Goal: Communication & Community: Answer question/provide support

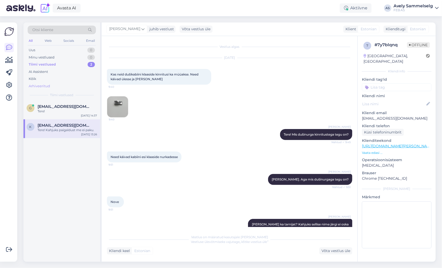
scroll to position [299, 0]
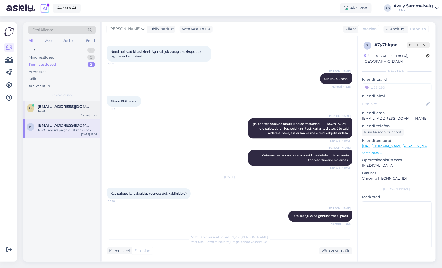
click at [50, 112] on div "Tere!" at bounding box center [67, 111] width 59 height 5
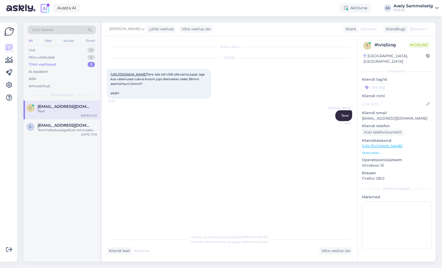
scroll to position [0, 0]
click at [147, 73] on link "[URL][DOMAIN_NAME]" at bounding box center [129, 74] width 36 height 4
click at [9, 62] on icon at bounding box center [9, 60] width 8 height 6
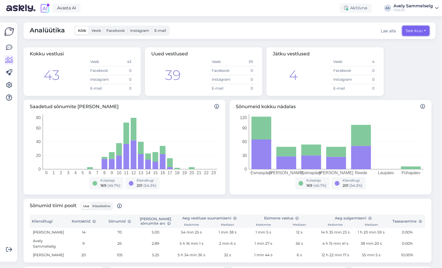
click at [414, 32] on button "See kuu" at bounding box center [416, 31] width 27 height 10
select select "9"
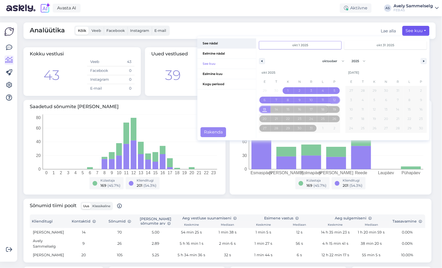
click at [226, 43] on span "See nädal" at bounding box center [227, 43] width 59 height 10
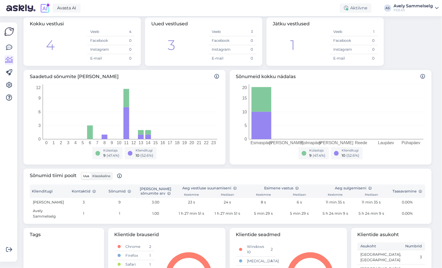
scroll to position [79, 0]
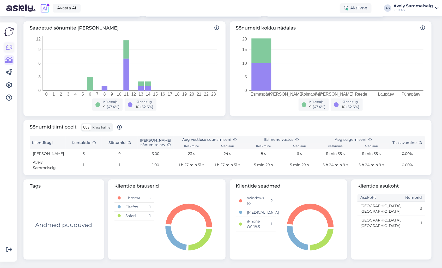
click at [6, 46] on icon at bounding box center [9, 47] width 6 height 6
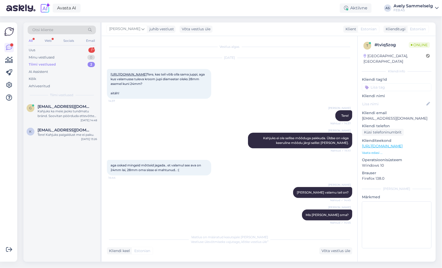
scroll to position [62, 0]
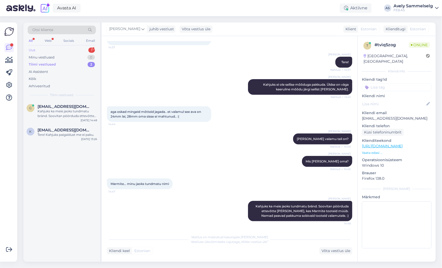
click at [51, 51] on div "Uus 1" at bounding box center [62, 49] width 68 height 7
click at [55, 110] on div "Tere" at bounding box center [67, 111] width 59 height 5
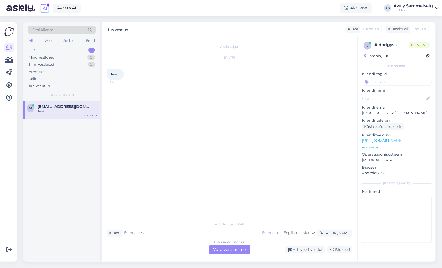
click at [225, 250] on div "Estonian to Estonian Võta vestlus üle" at bounding box center [229, 249] width 41 height 9
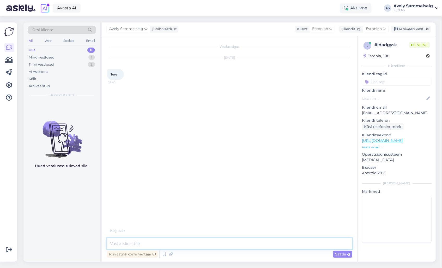
click at [226, 239] on textarea at bounding box center [230, 243] width 246 height 11
type textarea "Tere!"
type textarea "Kuidas saan abiks olla?"
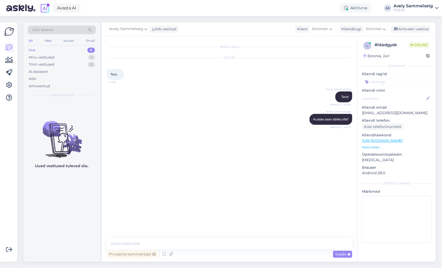
click at [375, 148] on p "Vaata edasi ..." at bounding box center [397, 147] width 70 height 5
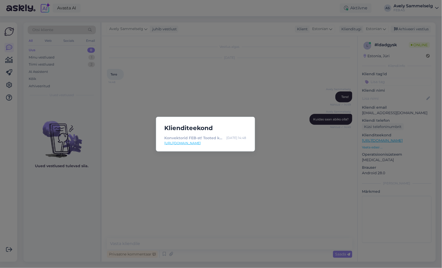
click at [324, 144] on div "Klienditeekond Konvektorid FEB-st! Tooted kohe saadaval. [DATE] 14:48 [URL][DOM…" at bounding box center [221, 134] width 442 height 268
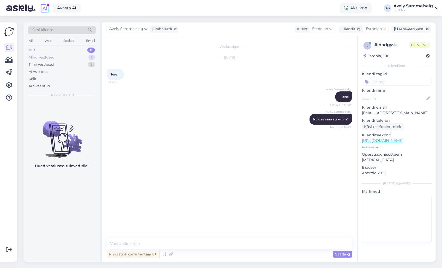
click at [35, 56] on div "Minu vestlused" at bounding box center [42, 57] width 26 height 5
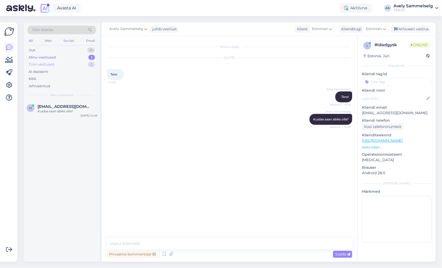
click at [37, 64] on div "Tiimi vestlused" at bounding box center [42, 64] width 26 height 5
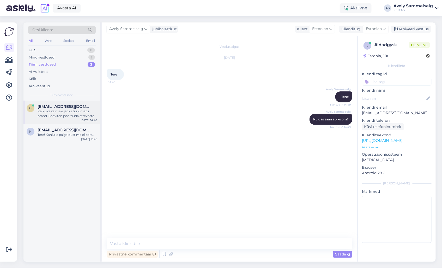
click at [56, 114] on div "Kahjuks ka meie jaoks tundmatu bränd. Soovitan pöörduda ettevõtte [PERSON_NAME]…" at bounding box center [67, 113] width 59 height 9
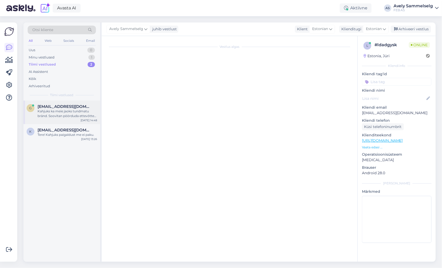
scroll to position [62, 0]
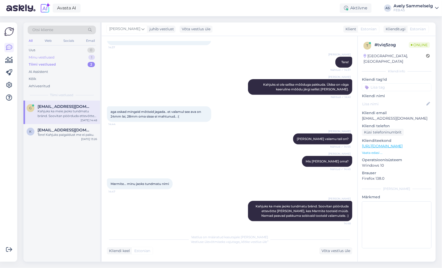
click at [58, 55] on div "Minu vestlused 1" at bounding box center [62, 57] width 68 height 7
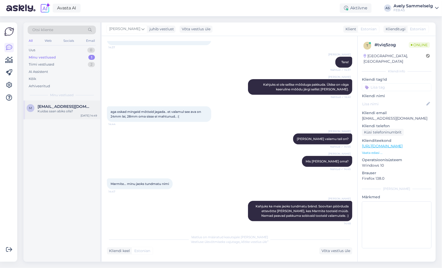
click at [50, 109] on div "Kuidas saan abiks olla?" at bounding box center [67, 111] width 59 height 5
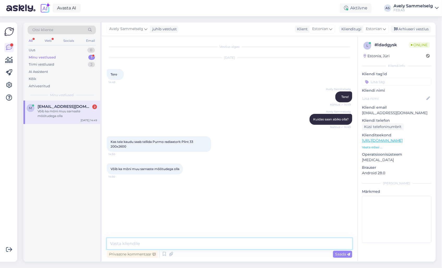
click at [205, 244] on textarea at bounding box center [230, 243] width 246 height 11
click at [207, 246] on textarea at bounding box center [230, 243] width 246 height 11
click at [187, 242] on textarea at bounding box center [230, 243] width 246 height 11
type textarea "Kohe uurin"
click at [177, 240] on textarea at bounding box center [230, 243] width 246 height 11
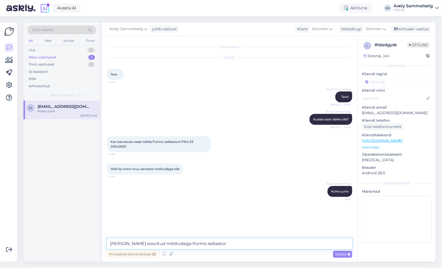
click at [237, 243] on textarea "[PERSON_NAME] soovitud mõõtudega Purmo radiaator" at bounding box center [230, 243] width 246 height 11
drag, startPoint x: 257, startPoint y: 243, endPoint x: 307, endPoint y: 244, distance: 49.8
click at [307, 244] on textarea "[PERSON_NAME] soovitud mõõtudega Purmo radiaator Ventil Compact. Tootekood 3433…" at bounding box center [230, 243] width 246 height 11
click at [318, 243] on textarea "[PERSON_NAME] soovitud mõõtudega Purmo radiaator Ventil Compact. Tootekood 3433…" at bounding box center [230, 243] width 246 height 11
drag, startPoint x: 142, startPoint y: 244, endPoint x: 108, endPoint y: 244, distance: 34.4
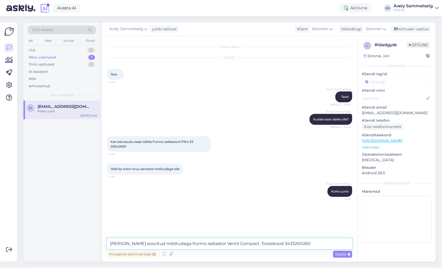
click at [108, 244] on textarea "[PERSON_NAME] soovitud mõõtudega Purmo radiaator Ventil Compact. Tootekood 3433…" at bounding box center [230, 243] width 246 height 11
click at [218, 243] on textarea "Saame tellida soovitud mõõtudega Purmo radiaator Ventil Compact. Tootekood 3433…" at bounding box center [230, 243] width 246 height 11
click at [307, 242] on textarea "Saame tellida soovitud mõõtudega Purmo radiaatori Ventil Compact. Tootekood 343…" at bounding box center [230, 243] width 246 height 11
click at [321, 244] on textarea "Saame tellida soovitud mõõtudega Purmo radiaatori Ventil Compact. Tootekood 343…" at bounding box center [230, 243] width 246 height 11
drag, startPoint x: 220, startPoint y: 243, endPoint x: 202, endPoint y: 243, distance: 18.0
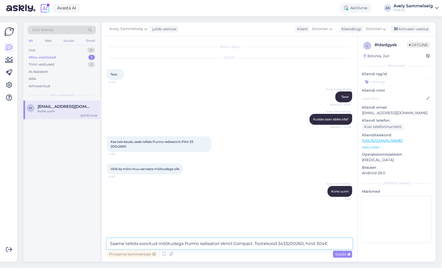
click at [202, 243] on textarea "Saame tellida soovitud mõõtudega Purmo radiaatori Ventil Compact. Tootekood 343…" at bounding box center [230, 243] width 246 height 11
click at [233, 243] on textarea "Saame tellida soovitud mõõtudega Purmo Ventil Compact. Tootekood 3433200260, hi…" at bounding box center [230, 243] width 246 height 11
type textarea "Saame tellida soovitud mõõtudega Purmo Ventil Compact radiaatori. Tootekood 343…"
click at [337, 243] on textarea "Saame tellida soovitud mõõtudega Purmo Ventil Compact radiaatori. Tootekood 343…" at bounding box center [230, 243] width 246 height 11
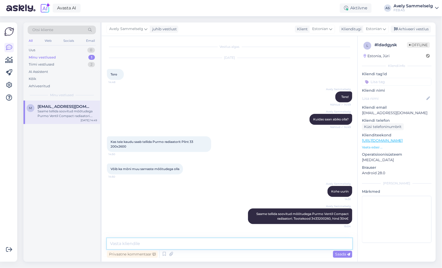
click at [266, 242] on textarea at bounding box center [230, 243] width 246 height 11
click at [227, 244] on textarea at bounding box center [230, 243] width 246 height 11
paste textarea "[URL][DOMAIN_NAME]"
type textarea "[URL][DOMAIN_NAME]"
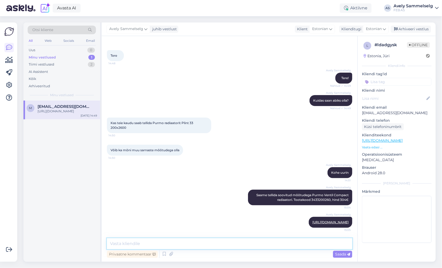
click at [227, 244] on textarea at bounding box center [230, 243] width 246 height 11
type textarea "K"
click at [52, 65] on div "Tiimi vestlused" at bounding box center [42, 64] width 26 height 5
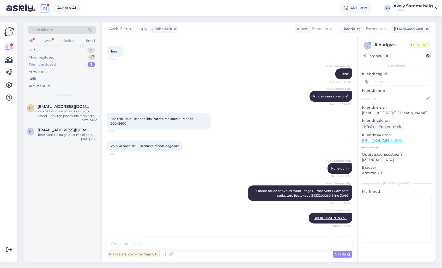
scroll to position [46, 0]
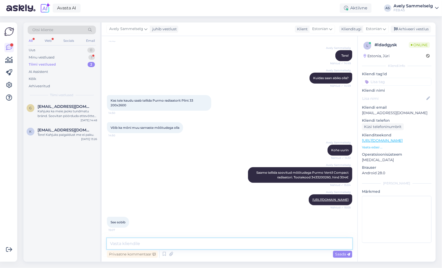
click at [233, 243] on textarea at bounding box center [230, 243] width 246 height 11
click at [38, 55] on div "Minu vestlused" at bounding box center [42, 57] width 26 height 5
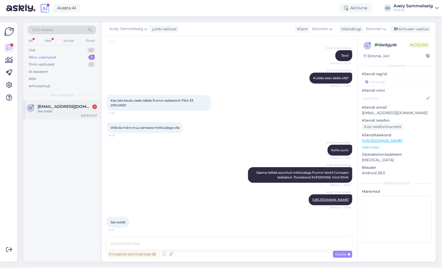
click at [49, 110] on div "See sobib" at bounding box center [67, 111] width 59 height 5
click at [212, 244] on textarea at bounding box center [230, 243] width 246 height 11
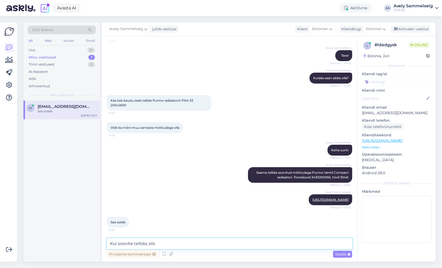
scroll to position [68, 0]
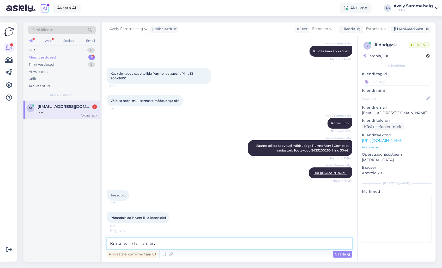
type textarea "Kui soovite tellida, siis"
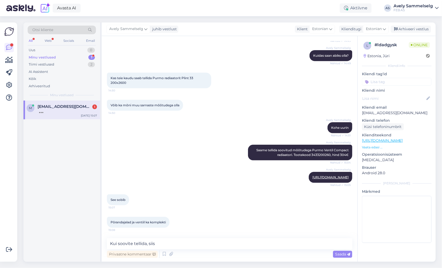
scroll to position [90, 0]
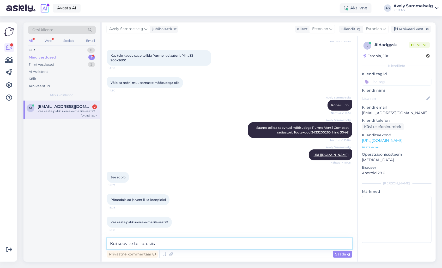
drag, startPoint x: 183, startPoint y: 244, endPoint x: 31, endPoint y: 246, distance: 152.1
click at [31, 246] on div "Otsi kliente All Web Socials Email Uus 0 Minu vestlused 1 Tiimi vestlused 2 AI …" at bounding box center [229, 141] width 413 height 239
click at [202, 242] on textarea at bounding box center [230, 243] width 246 height 11
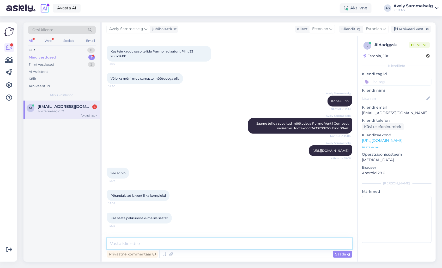
scroll to position [113, 0]
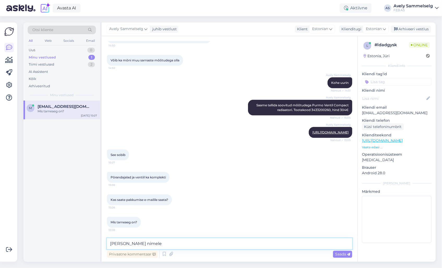
click at [146, 242] on textarea "[PERSON_NAME] nimele" at bounding box center [230, 243] width 246 height 11
type textarea "[PERSON_NAME] nimele pakkumise vormistame? Kuidas soovite [PERSON_NAME] [PERSON…"
click at [246, 243] on textarea "[PERSON_NAME] nimele pakkumise vormistame? Kuidas soovite [PERSON_NAME] [PERSON…" at bounding box center [230, 243] width 246 height 11
click at [337, 253] on span "Saada" at bounding box center [342, 254] width 15 height 5
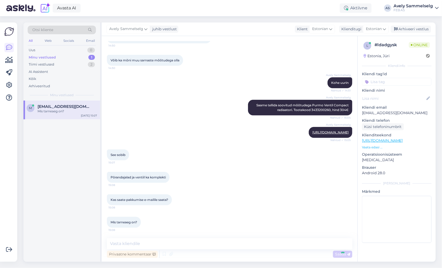
scroll to position [140, 0]
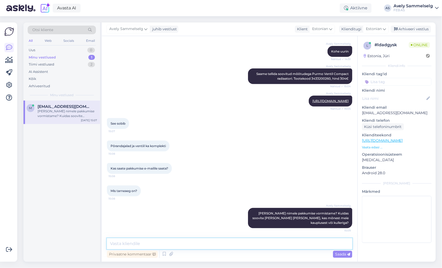
click at [309, 245] on textarea at bounding box center [230, 243] width 246 height 11
type textarea "Tarneaeg on umbes 4-5 nädalat"
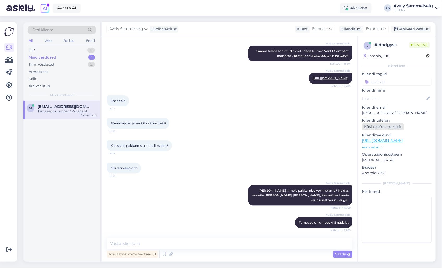
click at [391, 127] on div "Küsi telefoninumbrit" at bounding box center [383, 126] width 42 height 7
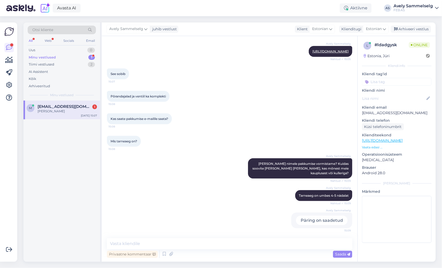
scroll to position [212, 0]
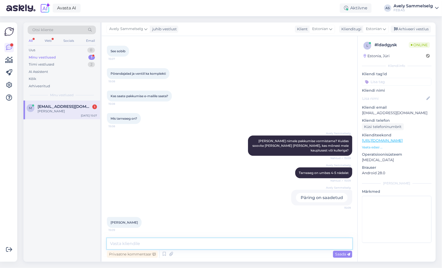
click at [242, 243] on textarea at bounding box center [230, 243] width 246 height 11
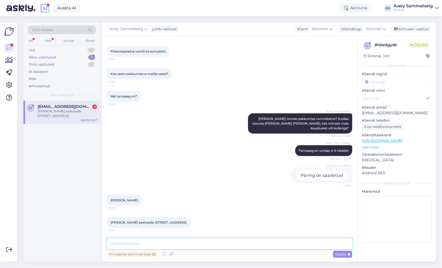
click at [286, 241] on textarea at bounding box center [230, 243] width 246 height 11
type textarea "Kas oleks võimalik [PERSON_NAME] telefoninumber saada?"
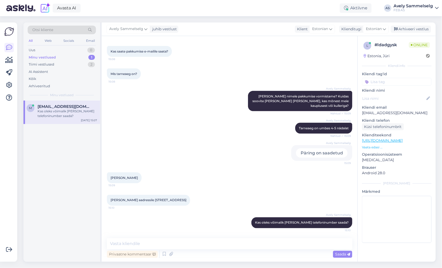
drag, startPoint x: 376, startPoint y: 128, endPoint x: 373, endPoint y: 130, distance: 3.1
click at [376, 128] on div "Küsi telefoninumbrit" at bounding box center [383, 126] width 42 height 7
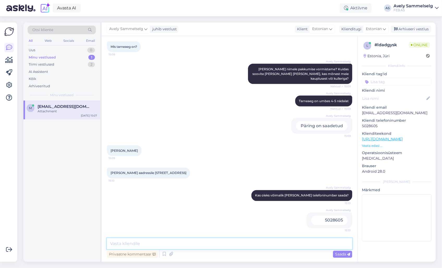
click at [315, 241] on textarea at bounding box center [230, 243] width 246 height 11
type textarea "Tänan!"
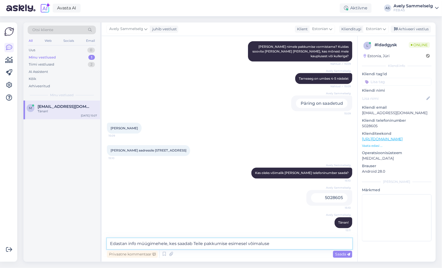
type textarea "Edastan info müügimehele, kes saadab Teile pakkumise esimesel võimalusel"
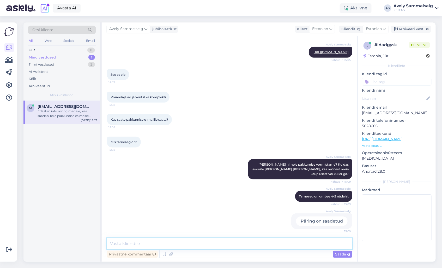
scroll to position [160, 0]
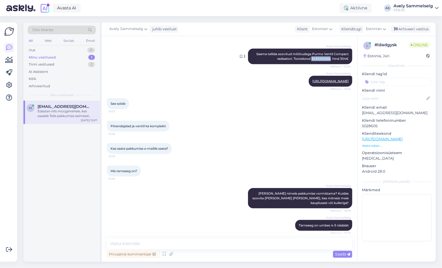
drag, startPoint x: 326, startPoint y: 57, endPoint x: 308, endPoint y: 58, distance: 18.3
click at [308, 58] on span "Saame tellida soovitud mõõtudega Purmo Ventil Compact radiaatori. Tootekood 343…" at bounding box center [302, 56] width 93 height 9
copy span "3433200260"
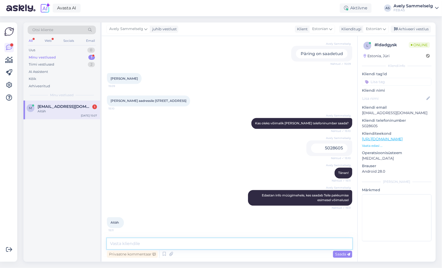
click at [244, 244] on textarea at bounding box center [230, 243] width 246 height 11
type textarea "Kui hetkel ei saa rohkem abiks olla, siis soovin Teile kena päeva jätku!"
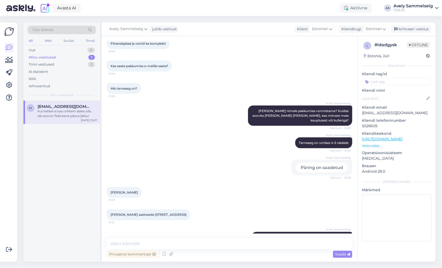
scroll to position [325, 0]
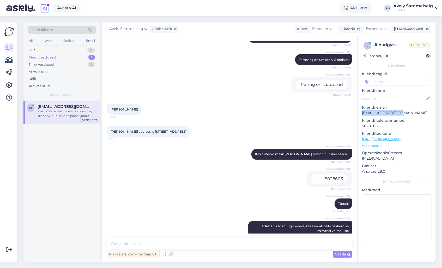
drag, startPoint x: 405, startPoint y: 113, endPoint x: 363, endPoint y: 113, distance: 42.0
click at [363, 113] on p "[EMAIL_ADDRESS][DOMAIN_NAME]" at bounding box center [397, 112] width 70 height 5
copy p "[EMAIL_ADDRESS][DOMAIN_NAME]"
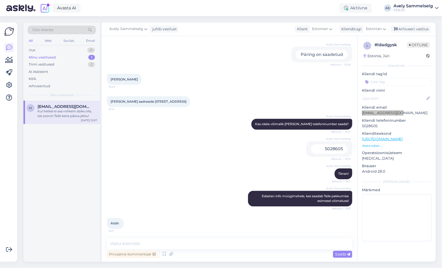
scroll to position [383, 0]
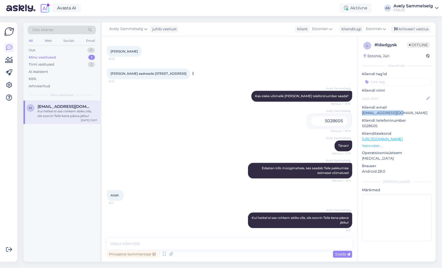
drag, startPoint x: 200, startPoint y: 73, endPoint x: 137, endPoint y: 73, distance: 62.6
click at [137, 73] on div "[PERSON_NAME] aadressile Tiigi 3, [GEOGRAPHIC_DATA], [GEOGRAPHIC_DATA], [GEOGRA…" at bounding box center [148, 73] width 83 height 11
copy span "Tiigi 3, [GEOGRAPHIC_DATA], [GEOGRAPHIC_DATA], [GEOGRAPHIC_DATA]"
click at [393, 213] on textarea at bounding box center [397, 217] width 70 height 47
type textarea "Info [PERSON_NAME] saadetud"
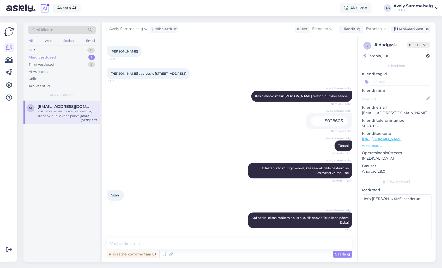
drag, startPoint x: 290, startPoint y: 141, endPoint x: 288, endPoint y: 136, distance: 6.3
click at [290, 141] on div "Avely Sammelselg Tänan! Nähtud ✓ 15:11" at bounding box center [230, 146] width 246 height 22
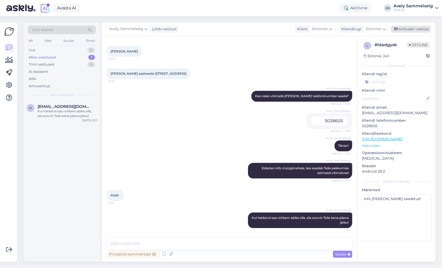
click at [415, 28] on div "Arhiveeri vestlus" at bounding box center [411, 29] width 40 height 7
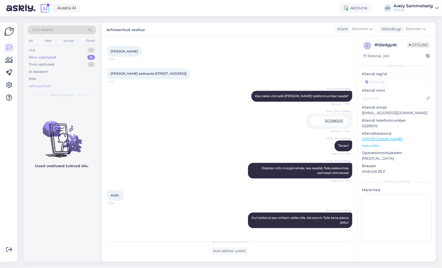
click at [45, 86] on div "Arhiveeritud" at bounding box center [39, 85] width 21 height 5
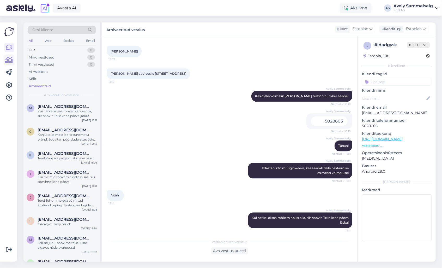
click at [12, 60] on icon at bounding box center [9, 60] width 8 height 6
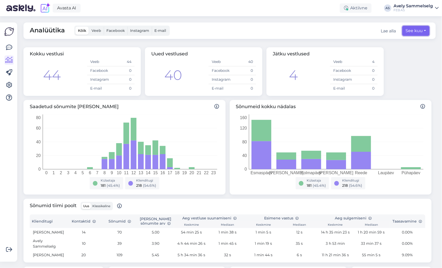
click at [409, 29] on button "See kuu" at bounding box center [416, 31] width 27 height 10
select select "9"
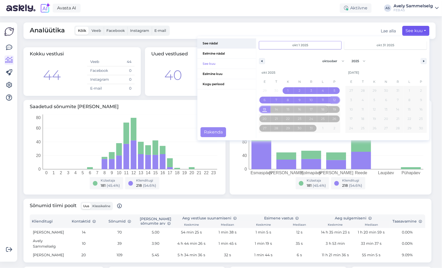
click at [219, 44] on span "See nädal" at bounding box center [227, 43] width 59 height 10
